Goal: Transaction & Acquisition: Obtain resource

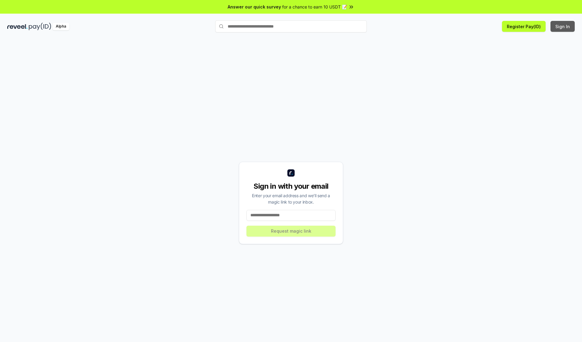
click at [563, 26] on button "Sign In" at bounding box center [562, 26] width 24 height 11
type input "**********"
click at [291, 231] on button "Request magic link" at bounding box center [290, 231] width 89 height 11
